Goal: Transaction & Acquisition: Purchase product/service

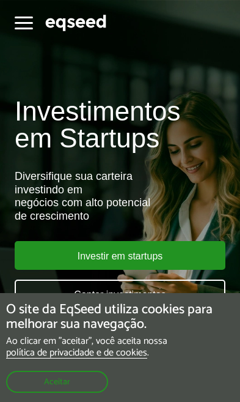
click at [24, 26] on button "Toggle navigation" at bounding box center [24, 21] width 18 height 21
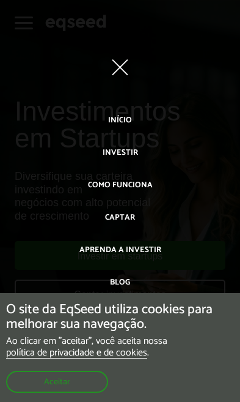
click at [125, 151] on link "Investir" at bounding box center [120, 152] width 35 height 20
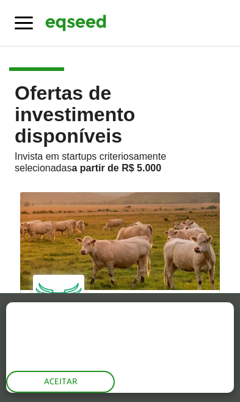
click at [86, 383] on button "Aceitar" at bounding box center [60, 381] width 109 height 22
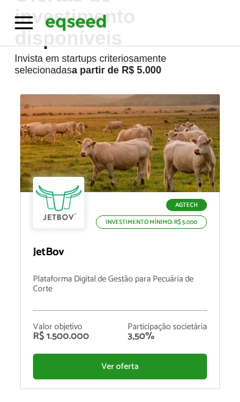
scroll to position [98, 0]
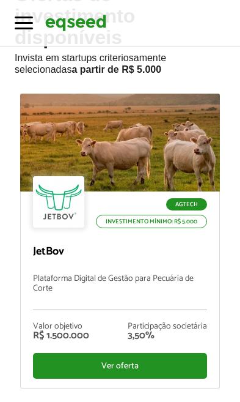
click at [142, 362] on div "Ver oferta" at bounding box center [120, 366] width 174 height 26
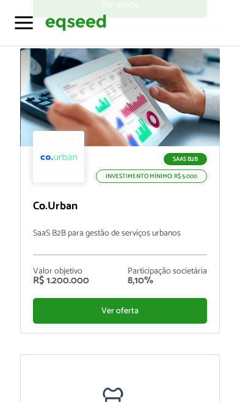
scroll to position [435, 0]
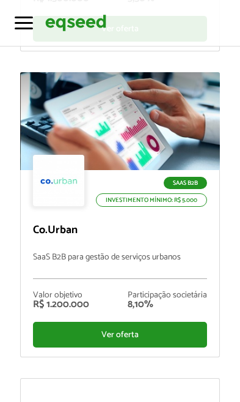
click at [171, 333] on div "Ver oferta" at bounding box center [120, 334] width 174 height 26
